Goal: Task Accomplishment & Management: Complete application form

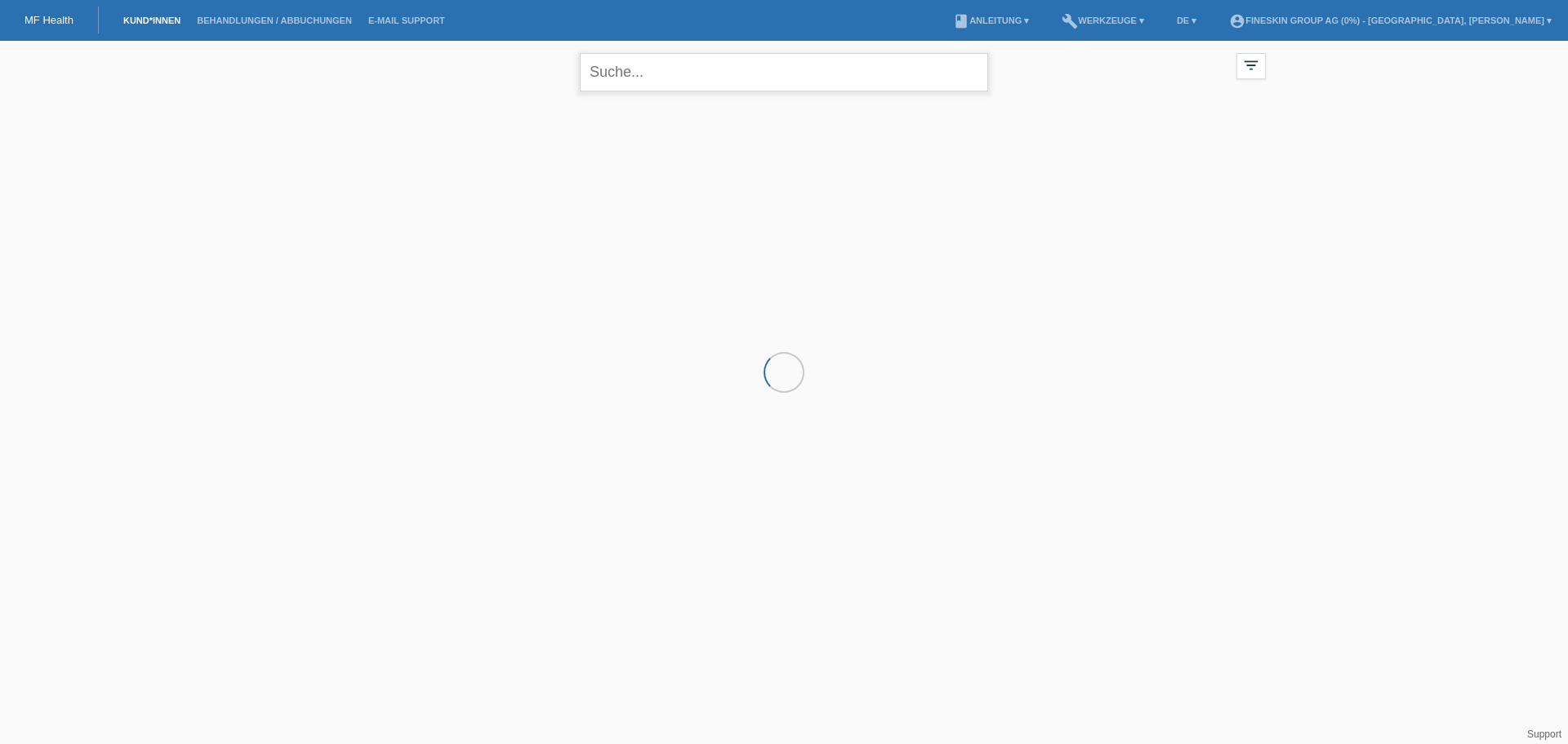
click at [608, 73] on input "text" at bounding box center [784, 72] width 408 height 38
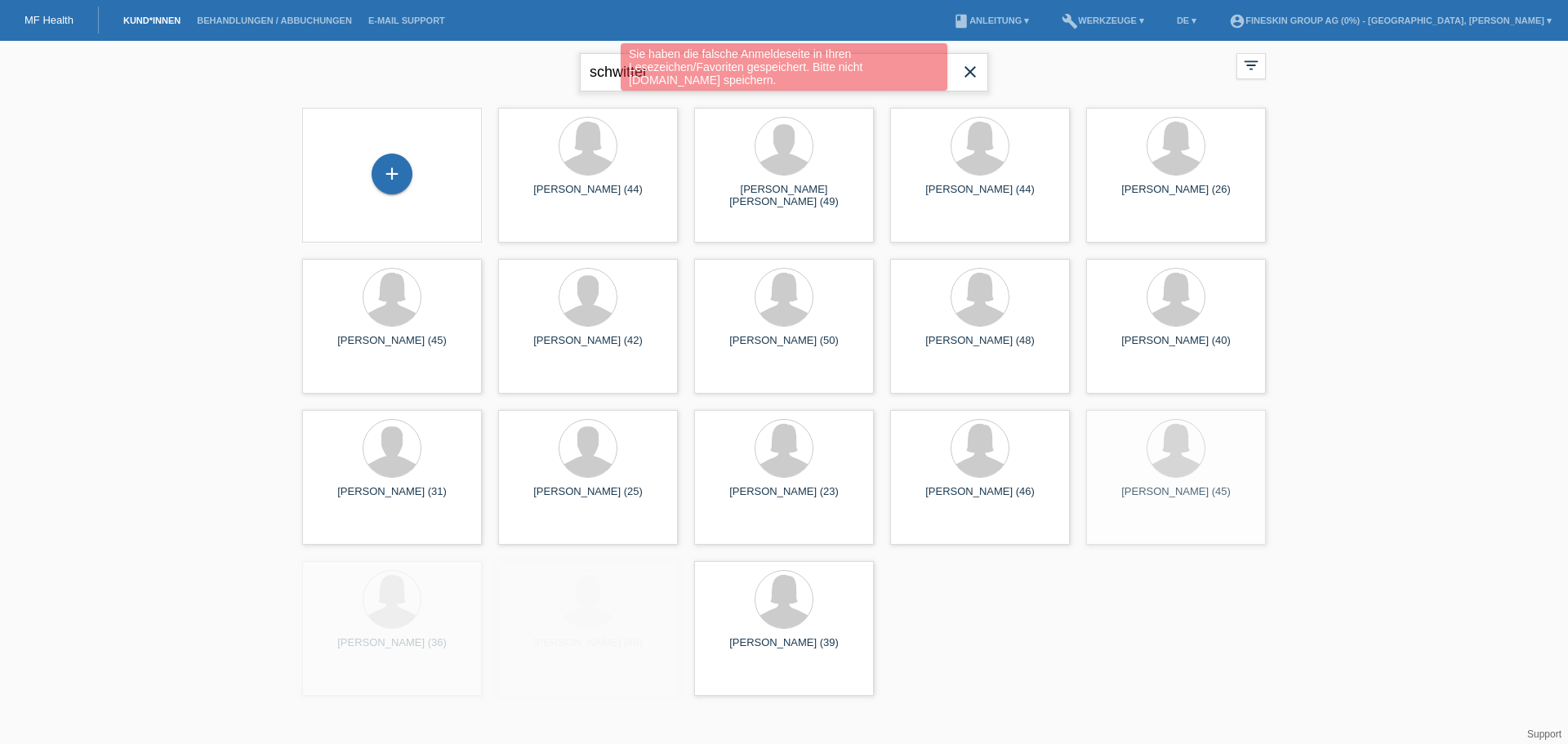
type input "schwitter"
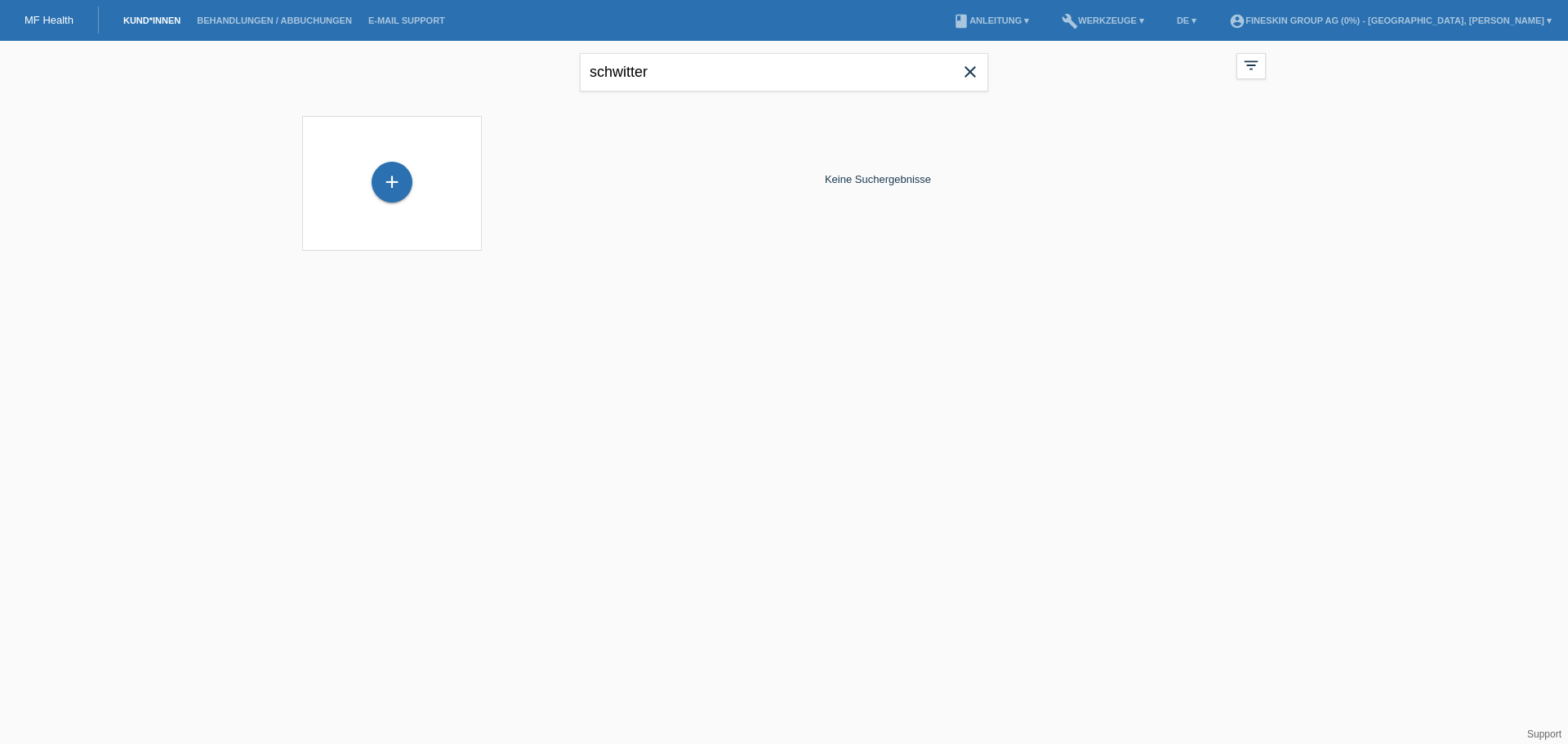
click at [413, 184] on div "+" at bounding box center [392, 183] width 153 height 43
click at [385, 188] on div "+" at bounding box center [392, 182] width 41 height 41
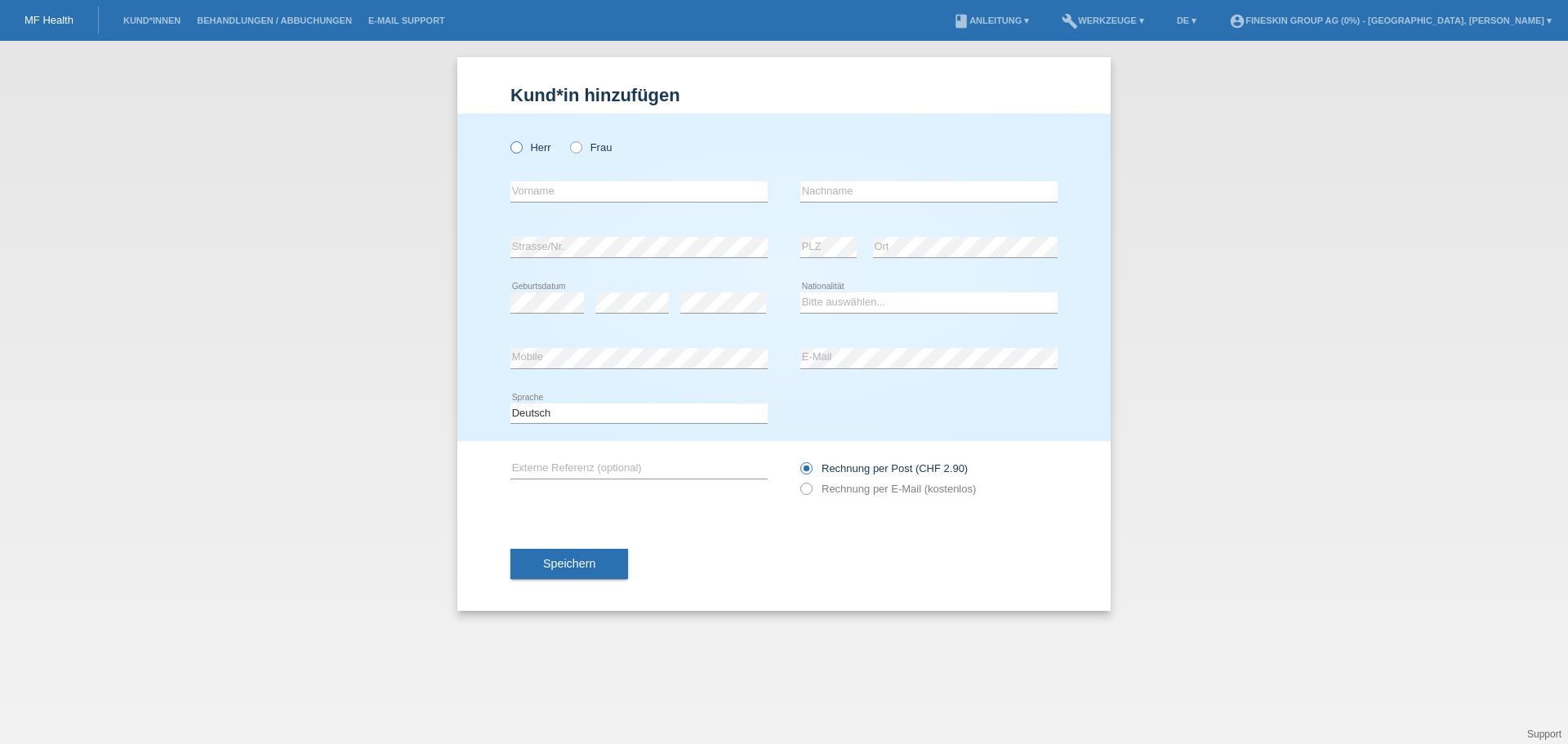
click at [540, 151] on label "Herr" at bounding box center [531, 147] width 41 height 12
click at [521, 151] on input "Herr" at bounding box center [516, 146] width 11 height 11
radio input "true"
click at [542, 188] on input "text" at bounding box center [639, 191] width 257 height 20
type input "Tobias"
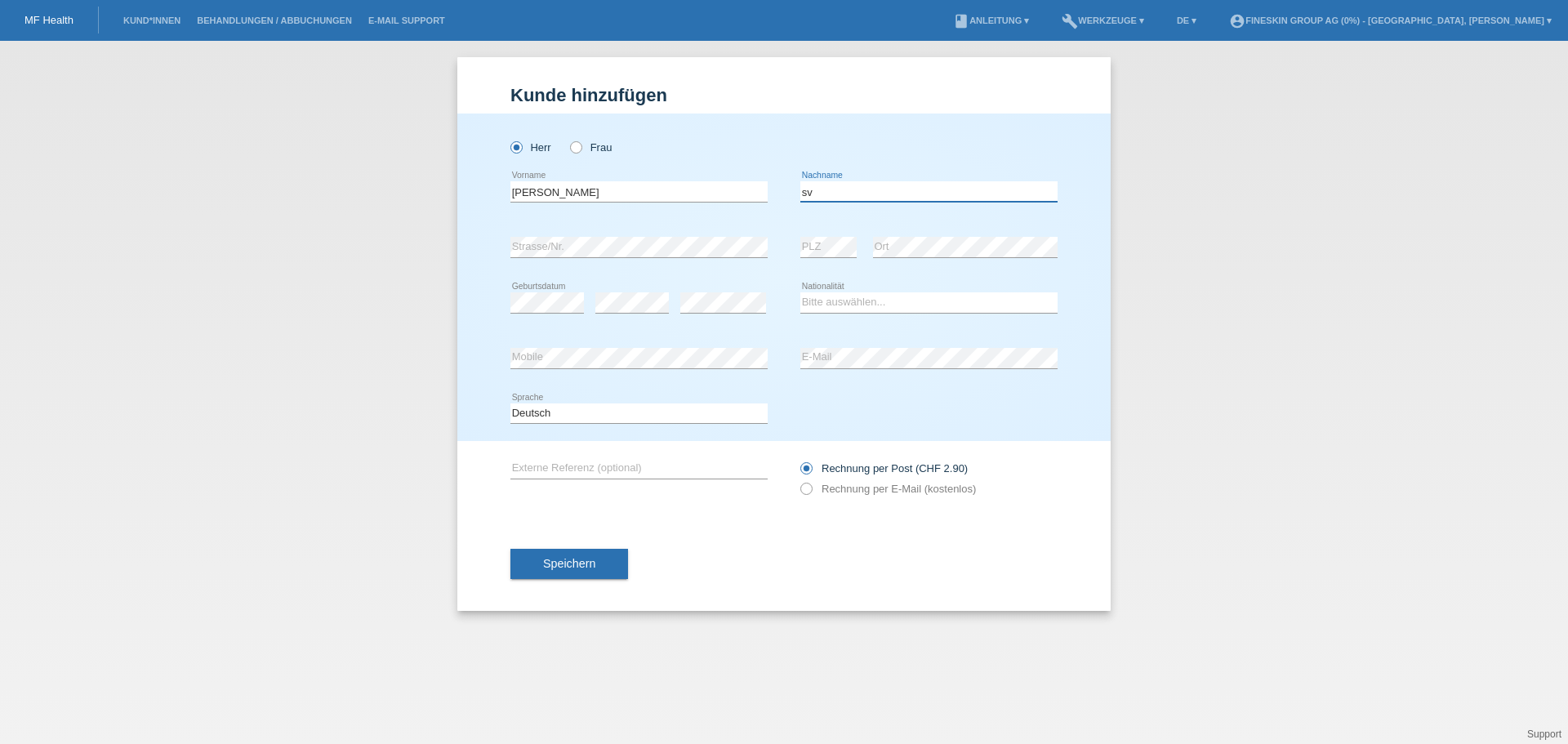
type input "s"
type input "Schwitter"
select select "CH"
click at [800, 292] on select "Bitte auswählen... Schweiz Deutschland Liechtenstein Österreich ------------ Af…" at bounding box center [929, 302] width 257 height 19
click at [571, 572] on button "Speichern" at bounding box center [569, 565] width 118 height 31
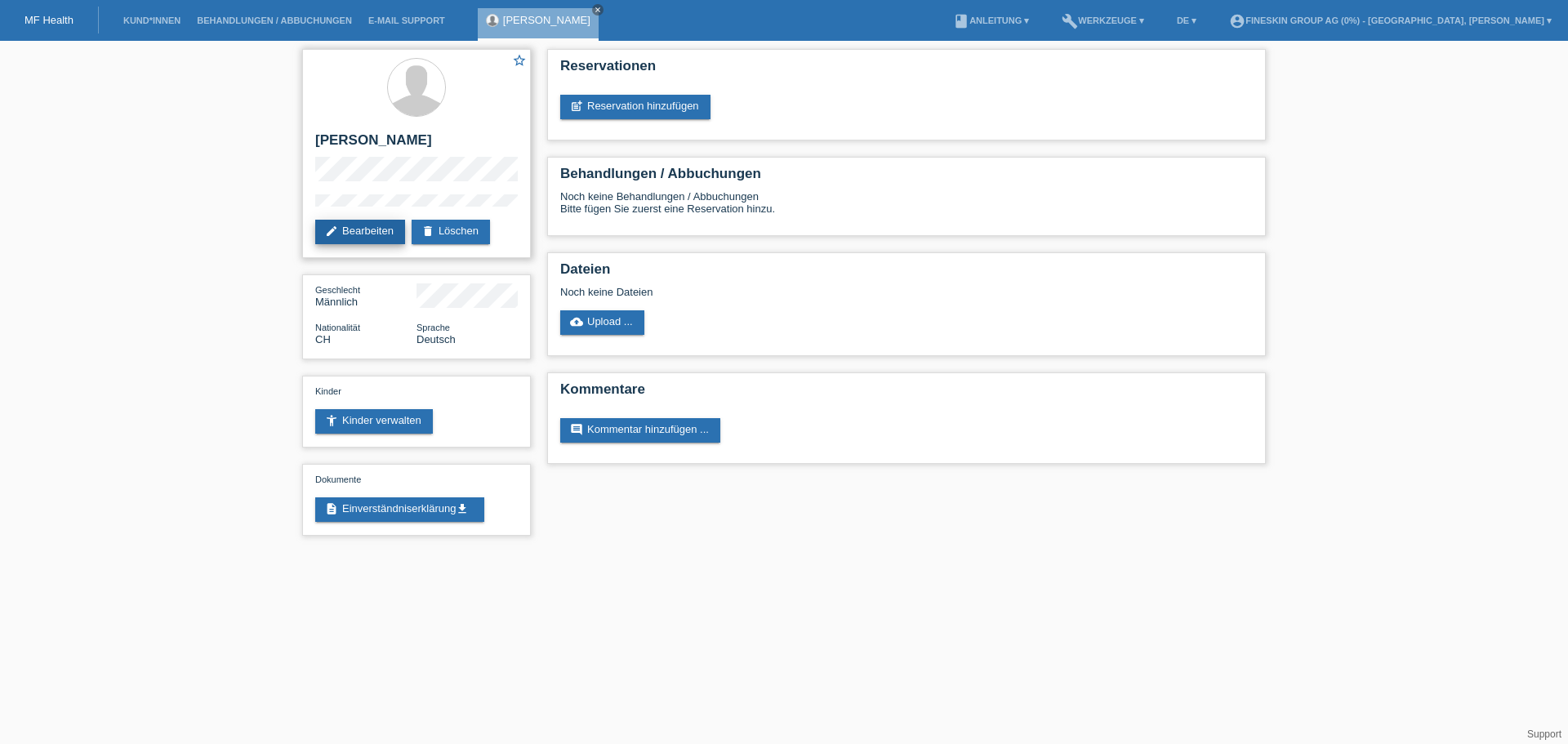
click at [335, 238] on link "edit Bearbeiten" at bounding box center [360, 232] width 90 height 25
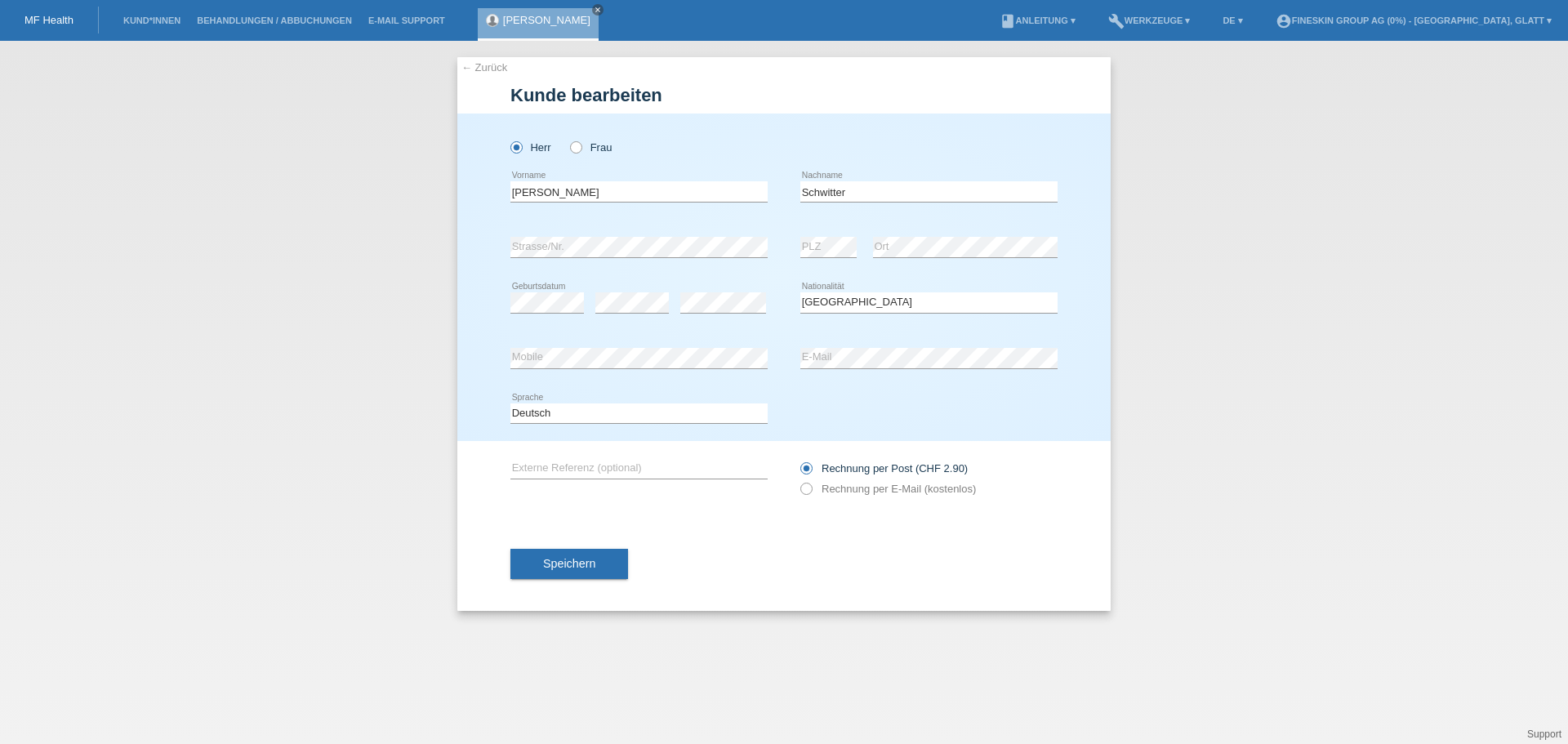
select select "CH"
click at [856, 490] on label "Rechnung per E-Mail (kostenlos)" at bounding box center [888, 489] width 175 height 12
click at [595, 556] on button "Speichern" at bounding box center [569, 565] width 118 height 31
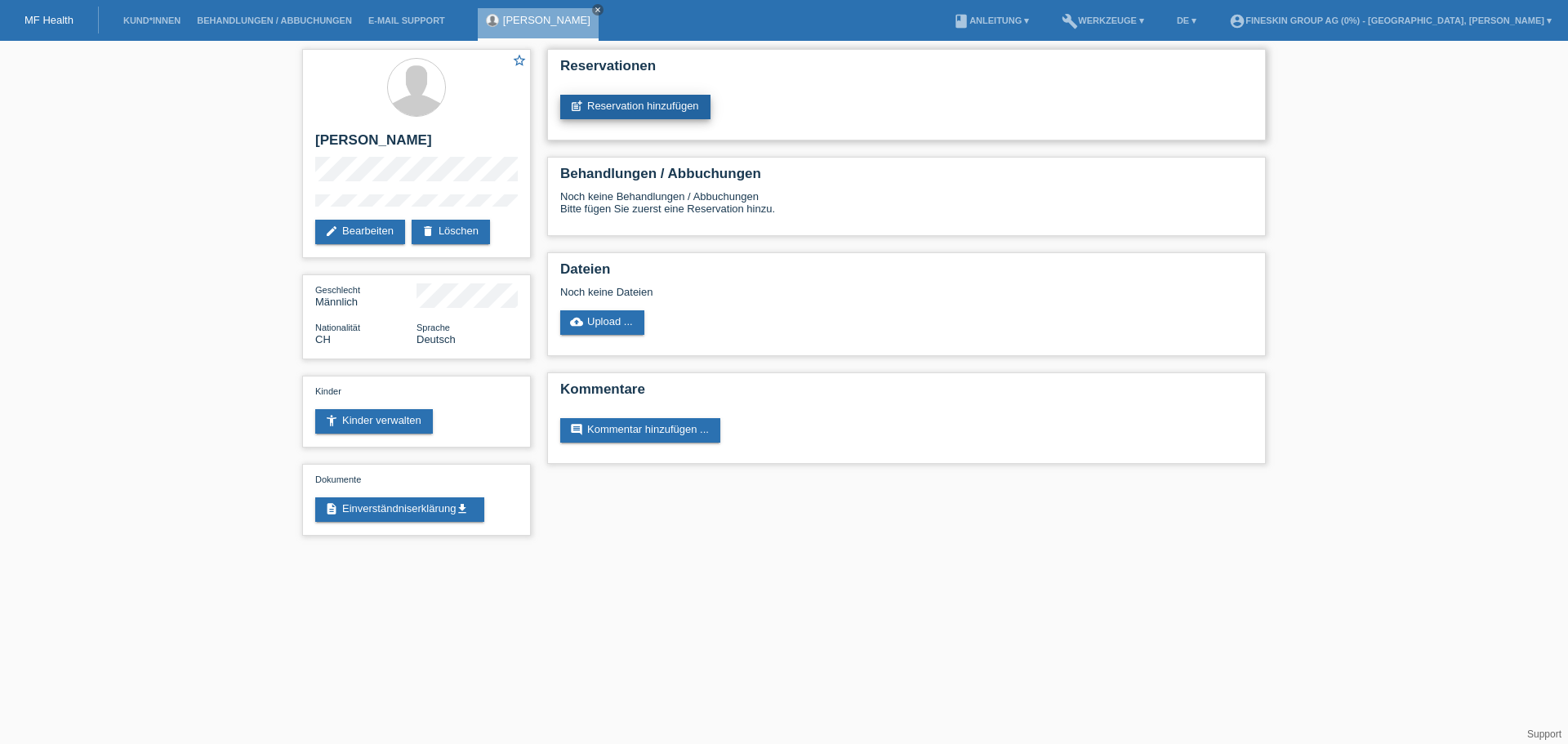
click at [601, 105] on link "post_add Reservation hinzufügen" at bounding box center [635, 107] width 150 height 25
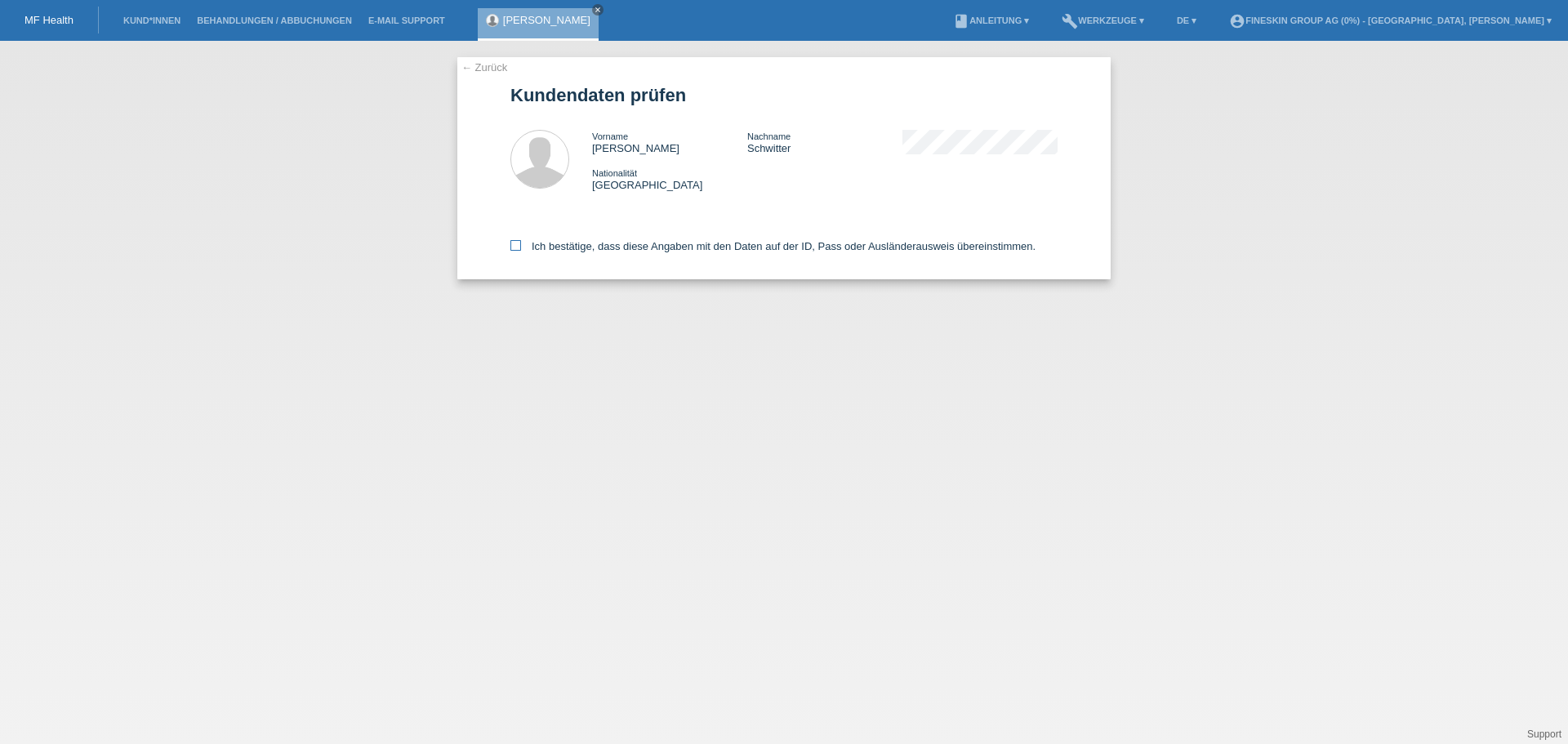
click at [546, 244] on label "Ich bestätige, dass diese Angaben mit den Daten auf der ID, Pass oder Ausländer…" at bounding box center [773, 246] width 525 height 12
click at [521, 244] on input "Ich bestätige, dass diese Angaben mit den Daten auf der ID, Pass oder Ausländer…" at bounding box center [516, 245] width 11 height 11
checkbox input "true"
